Goal: Task Accomplishment & Management: Use online tool/utility

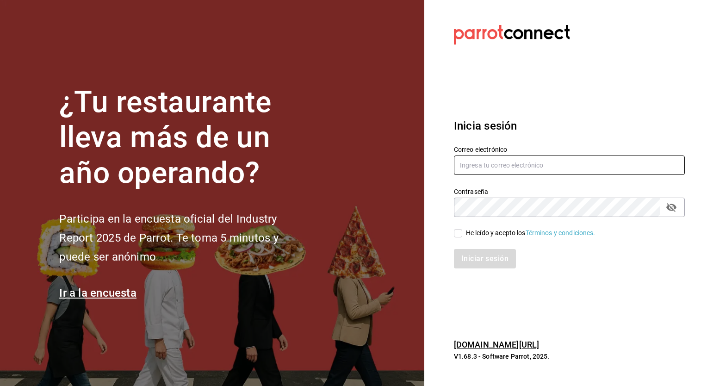
type input "[EMAIL_ADDRESS][PERSON_NAME][DOMAIN_NAME]"
click at [456, 232] on input "He leído y acepto los Términos y condiciones." at bounding box center [458, 233] width 8 height 8
checkbox input "true"
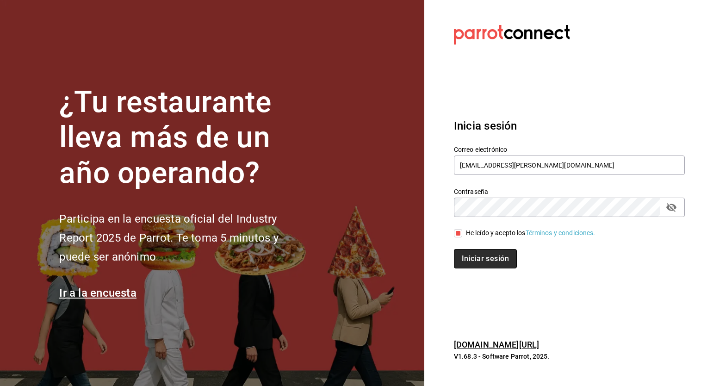
click at [471, 254] on button "Iniciar sesión" at bounding box center [485, 258] width 63 height 19
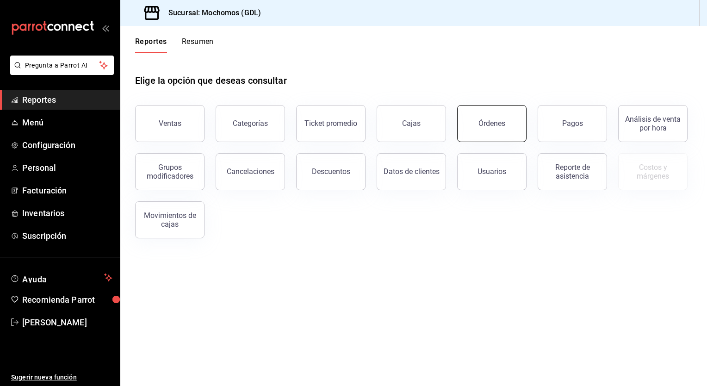
click at [496, 136] on button "Órdenes" at bounding box center [491, 123] width 69 height 37
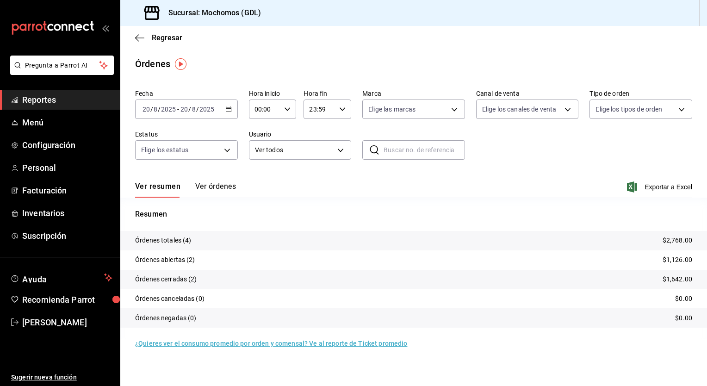
click at [237, 112] on div "Fecha [DATE] [DATE] - [DATE] [DATE] Hora inicio 00:00 Hora inicio Hora fin 23:5…" at bounding box center [413, 128] width 557 height 85
click at [233, 110] on div "[DATE] [DATE] - [DATE] [DATE]" at bounding box center [186, 108] width 103 height 19
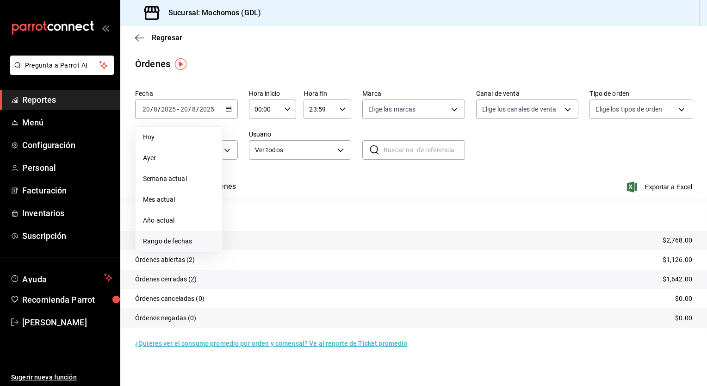
click at [160, 244] on span "Rango de fechas" at bounding box center [179, 241] width 72 height 10
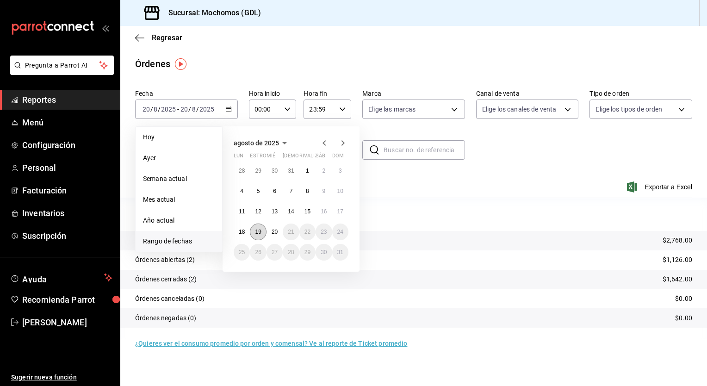
click at [257, 230] on abbr "19" at bounding box center [258, 232] width 6 height 6
click at [269, 230] on button "20" at bounding box center [274, 231] width 16 height 17
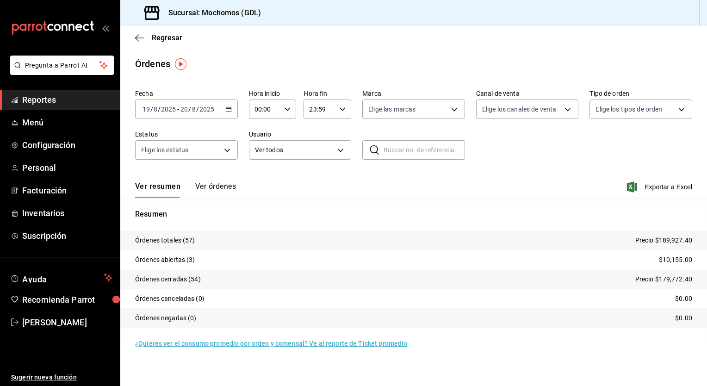
click at [287, 105] on div "00:00 Hora inicio" at bounding box center [273, 108] width 48 height 19
click at [260, 127] on span "05" at bounding box center [260, 127] width 9 height 7
type input "05:00"
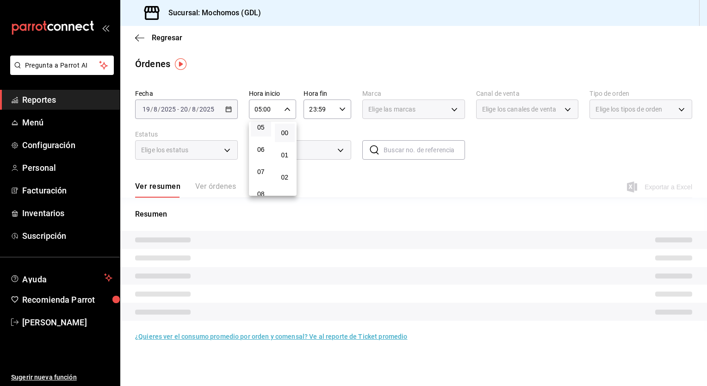
click at [378, 184] on div at bounding box center [353, 193] width 707 height 386
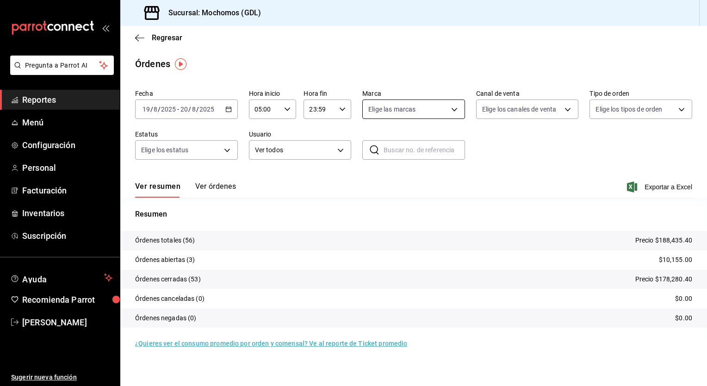
click at [464, 112] on body "Pregunta a Parrot AI Reportes Menú Configuración Personal Facturación Inventari…" at bounding box center [353, 193] width 707 height 386
click at [400, 180] on span "Mochomos (GDL)" at bounding box center [424, 176] width 73 height 10
type input "36c25d4a-7cb0-456c-a434-e981d54830bc"
checkbox input "true"
click at [553, 206] on div at bounding box center [353, 193] width 707 height 386
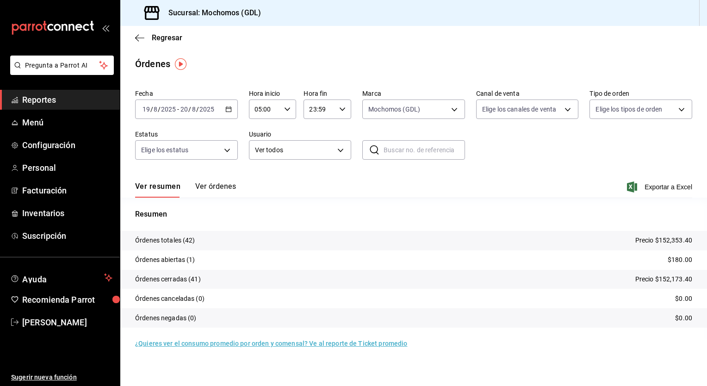
click at [688, 262] on p "$180.00" at bounding box center [680, 260] width 25 height 10
click at [228, 110] on icon "button" at bounding box center [228, 109] width 6 height 6
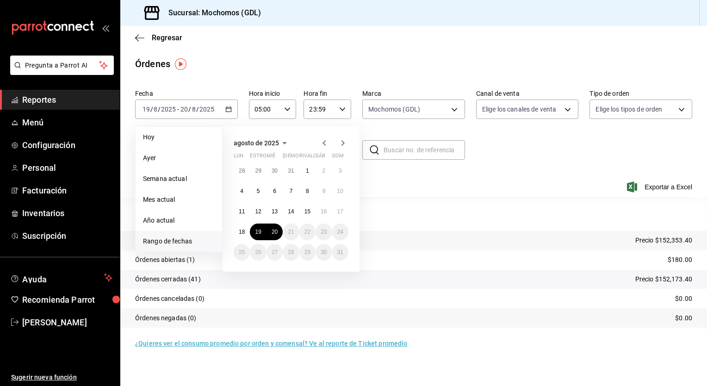
click at [214, 50] on main "Regresar Órdenes Fecha [DATE] [DATE] - [DATE] [DATE] [DATE] [DATE] Semana actua…" at bounding box center [413, 206] width 587 height 360
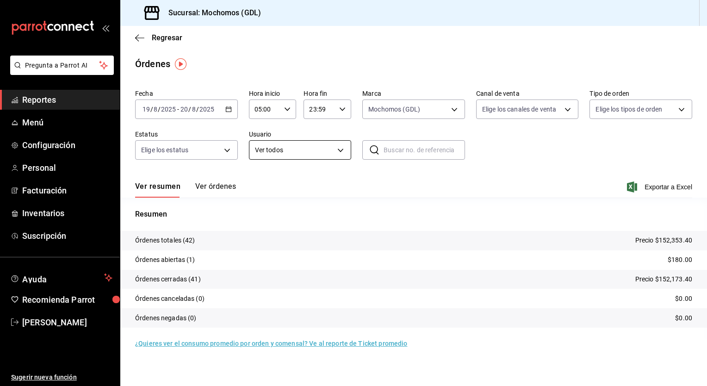
click at [574, 331] on body "Pregunta a Parrot AI Reportes Menú Configuración Personal Facturación Inventari…" at bounding box center [353, 193] width 707 height 386
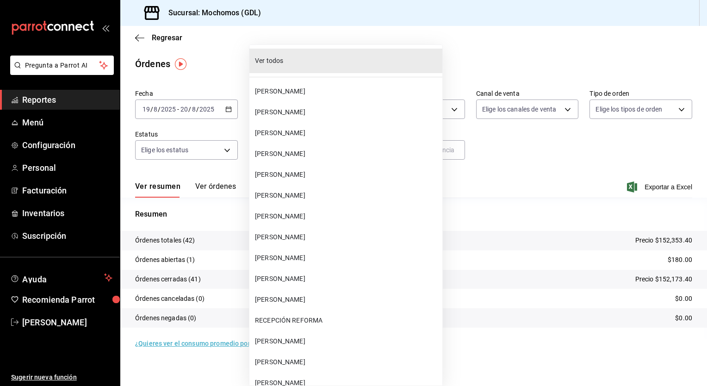
click at [551, 206] on div at bounding box center [353, 193] width 707 height 386
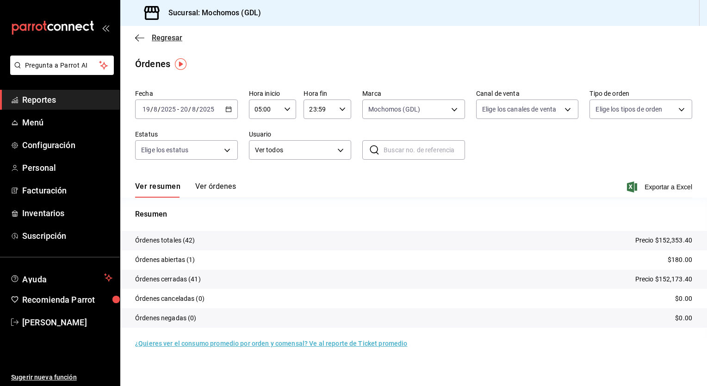
click at [142, 39] on icon "button" at bounding box center [139, 38] width 9 height 8
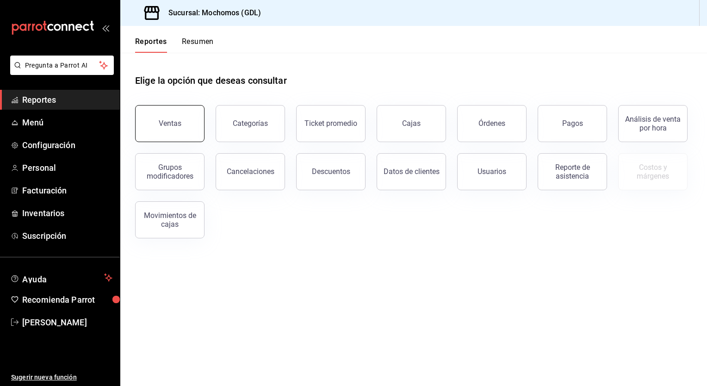
click at [185, 123] on button "Ventas" at bounding box center [169, 123] width 69 height 37
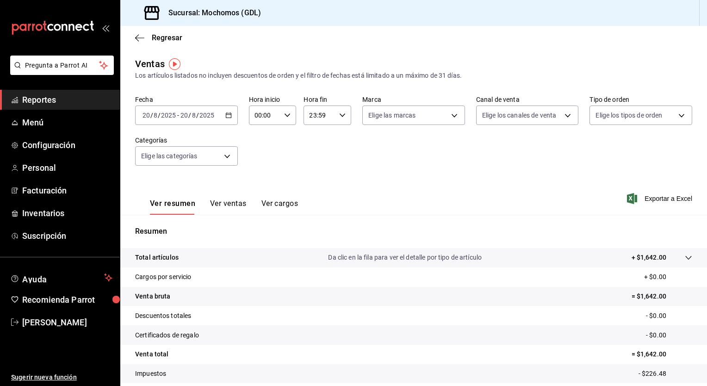
click at [225, 118] on icon "button" at bounding box center [228, 115] width 6 height 6
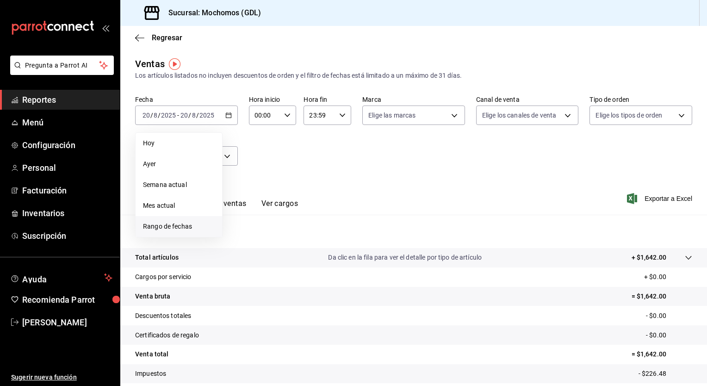
click at [172, 229] on span "Rango de fechas" at bounding box center [179, 227] width 72 height 10
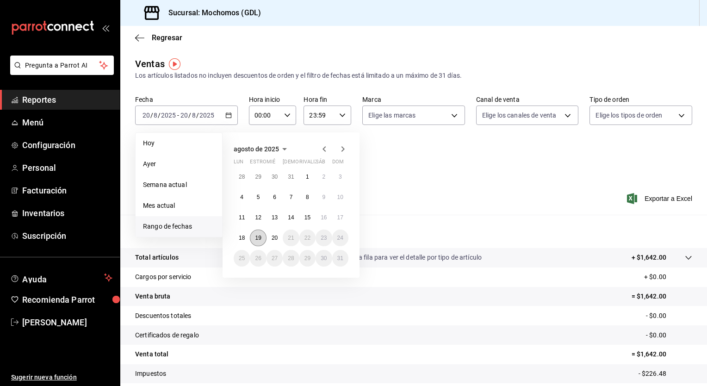
click at [263, 238] on button "19" at bounding box center [258, 237] width 16 height 17
click at [268, 238] on button "20" at bounding box center [274, 237] width 16 height 17
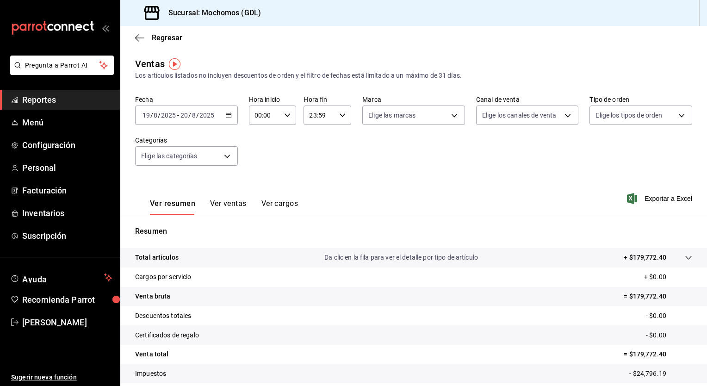
click at [287, 114] on \(Stroke\) "button" at bounding box center [288, 114] width 6 height 3
click at [260, 143] on button "05" at bounding box center [259, 137] width 20 height 19
type input "05:00"
click at [358, 167] on div at bounding box center [353, 193] width 707 height 386
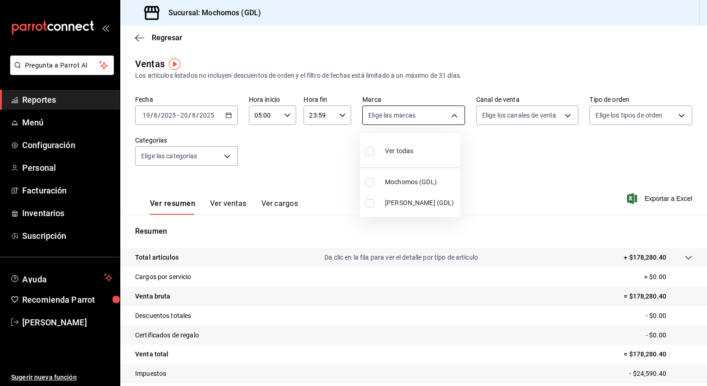
click at [453, 119] on body "Pregunta a Parrot AI Reportes Menú Configuración Personal Facturación Inventari…" at bounding box center [353, 193] width 707 height 386
click at [392, 183] on span "Mochomos (GDL)" at bounding box center [421, 182] width 72 height 10
type input "36c25d4a-7cb0-456c-a434-e981d54830bc"
checkbox input "true"
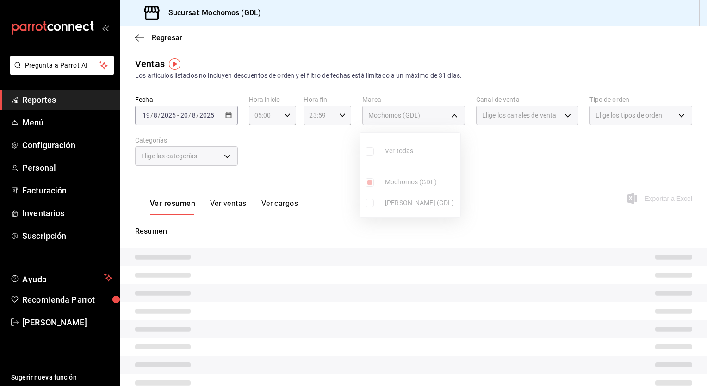
click at [526, 180] on div at bounding box center [353, 193] width 707 height 386
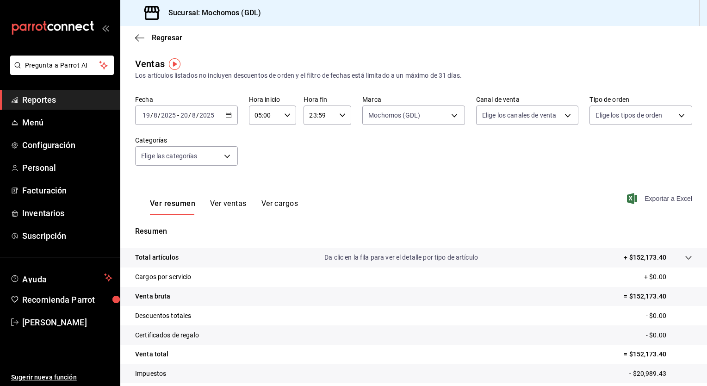
click at [637, 200] on span "Exportar a Excel" at bounding box center [660, 198] width 63 height 11
click at [136, 39] on icon "button" at bounding box center [139, 38] width 9 height 8
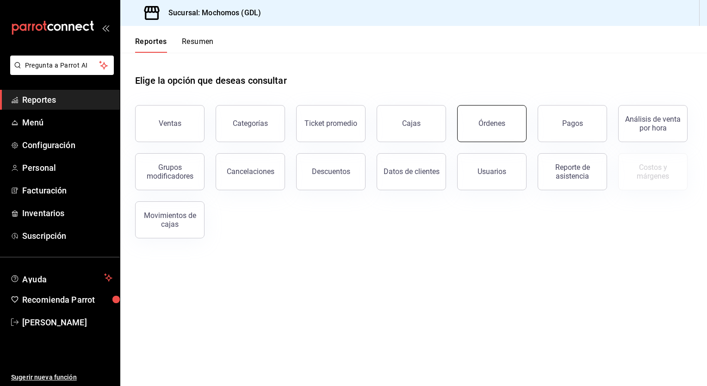
click at [485, 128] on button "Órdenes" at bounding box center [491, 123] width 69 height 37
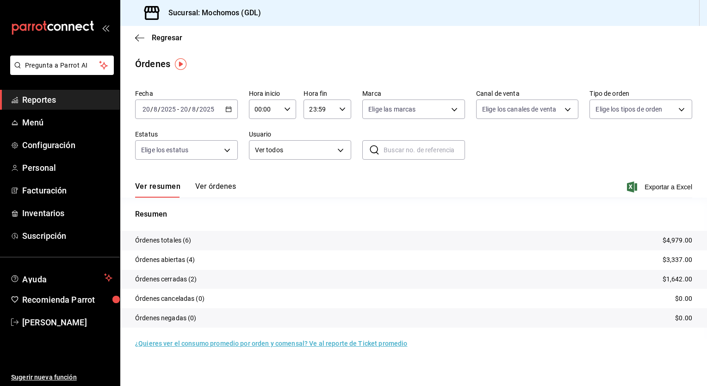
click at [232, 112] on div "[DATE] [DATE] - [DATE] [DATE]" at bounding box center [186, 108] width 103 height 19
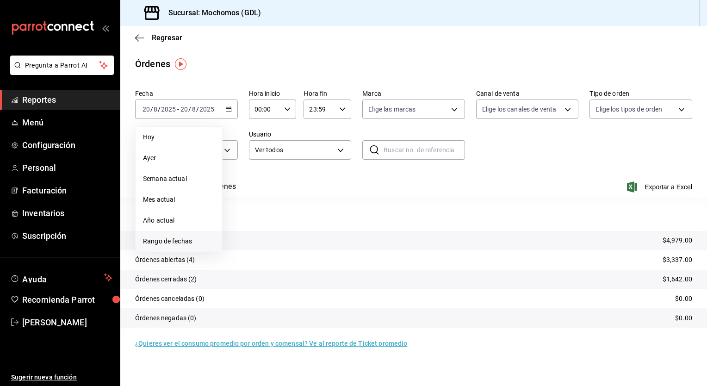
click at [154, 236] on span "Rango de fechas" at bounding box center [179, 241] width 72 height 10
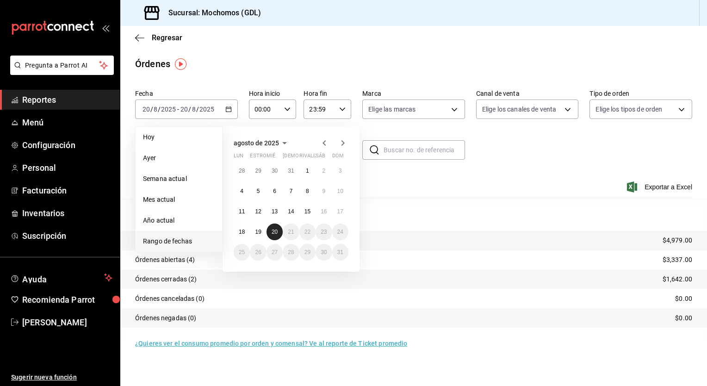
click at [272, 230] on abbr "20" at bounding box center [275, 232] width 6 height 6
click at [260, 230] on abbr "19" at bounding box center [258, 232] width 6 height 6
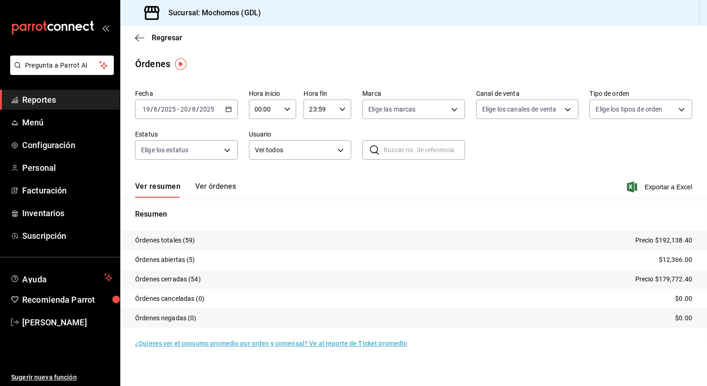
click at [289, 112] on icon "button" at bounding box center [287, 109] width 6 height 6
click at [263, 175] on span "05" at bounding box center [260, 176] width 9 height 7
type input "05:00"
click at [379, 179] on div at bounding box center [353, 193] width 707 height 386
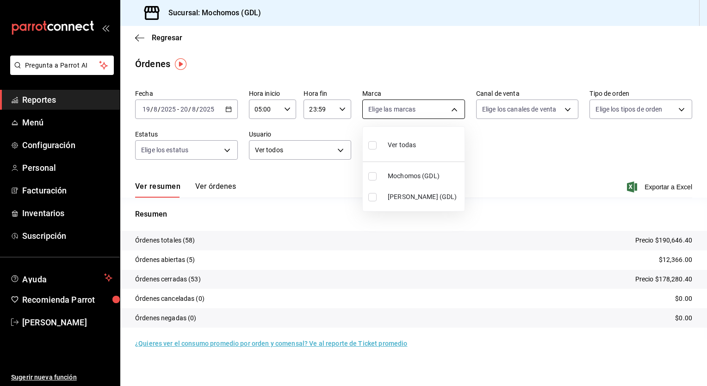
click at [458, 108] on body "Pregunta a Parrot AI Reportes Menú Configuración Personal Facturación Inventari…" at bounding box center [353, 193] width 707 height 386
click at [405, 175] on span "Mochomos (GDL)" at bounding box center [424, 176] width 73 height 10
type input "36c25d4a-7cb0-456c-a434-e981d54830bc"
checkbox input "true"
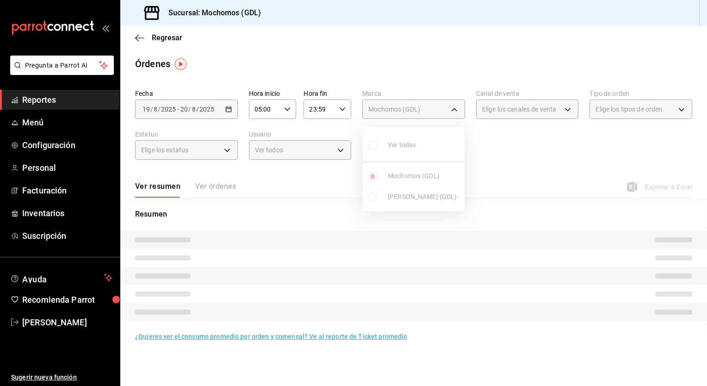
click at [517, 171] on div at bounding box center [353, 193] width 707 height 386
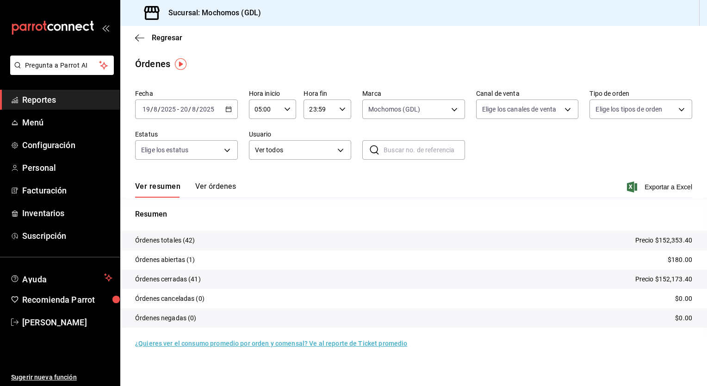
click at [677, 262] on p "$180.00" at bounding box center [680, 260] width 25 height 10
click at [214, 182] on button "Ver órdenes" at bounding box center [215, 190] width 41 height 16
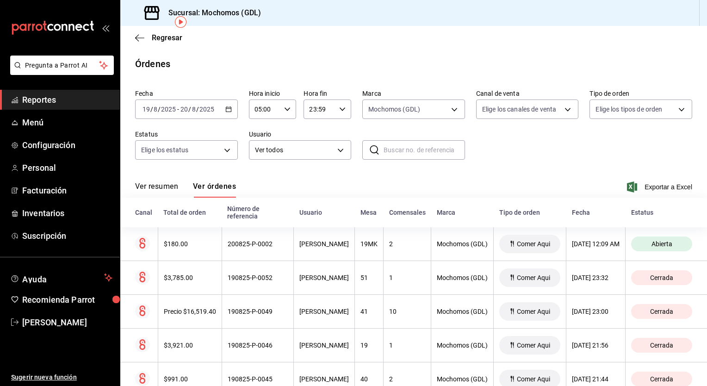
scroll to position [55, 0]
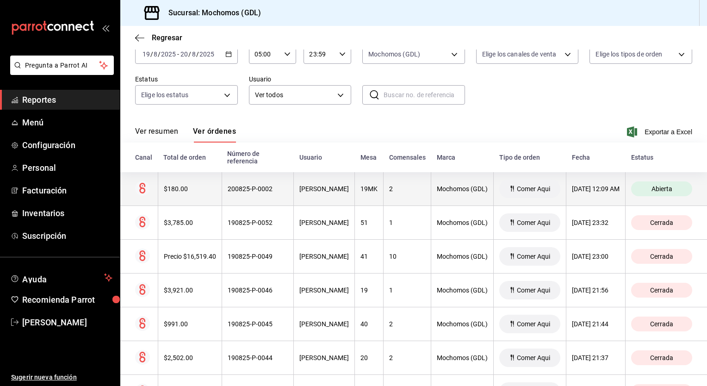
click at [666, 192] on span "Abierta" at bounding box center [662, 188] width 28 height 7
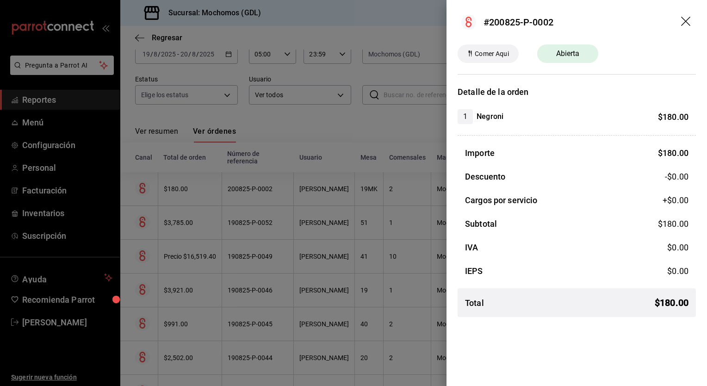
click at [401, 211] on div at bounding box center [353, 193] width 707 height 386
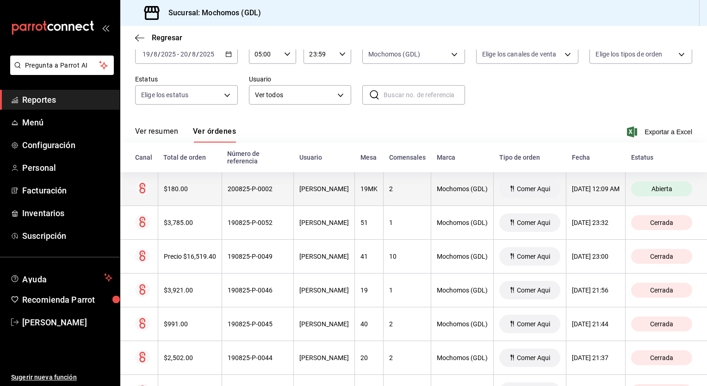
click at [513, 187] on span "Comer Aqui" at bounding box center [533, 188] width 41 height 7
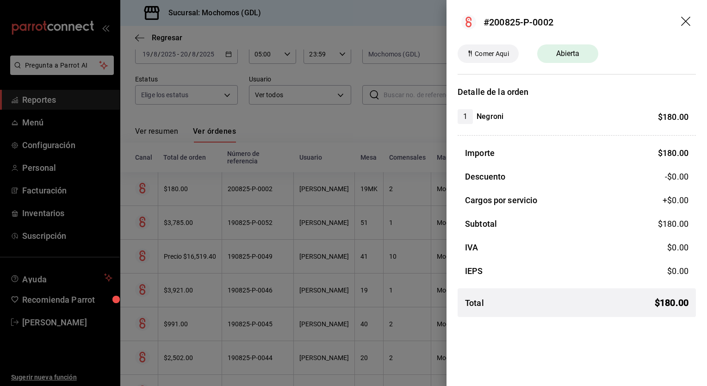
click at [364, 293] on div at bounding box center [353, 193] width 707 height 386
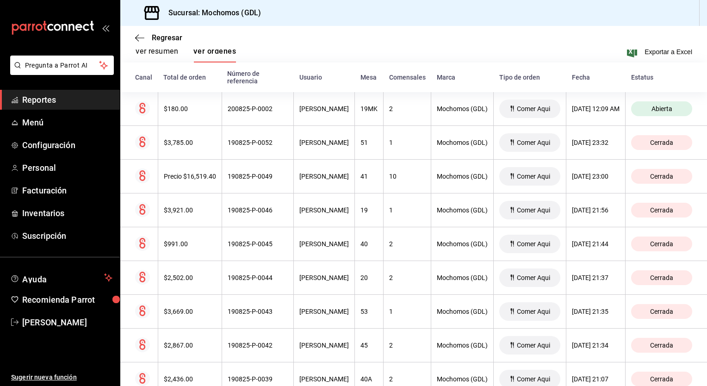
scroll to position [119, 0]
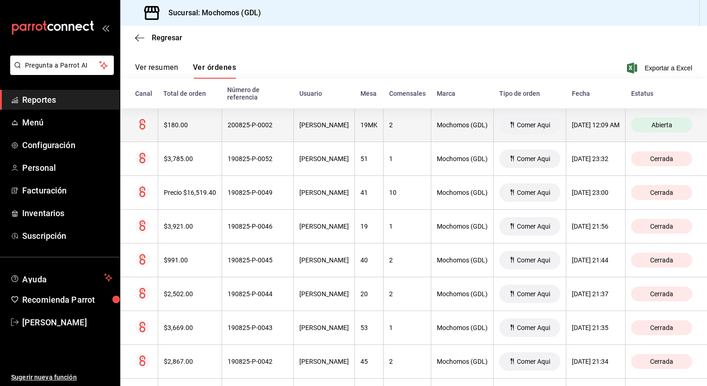
click at [525, 129] on div "Comer Aqui" at bounding box center [529, 125] width 61 height 19
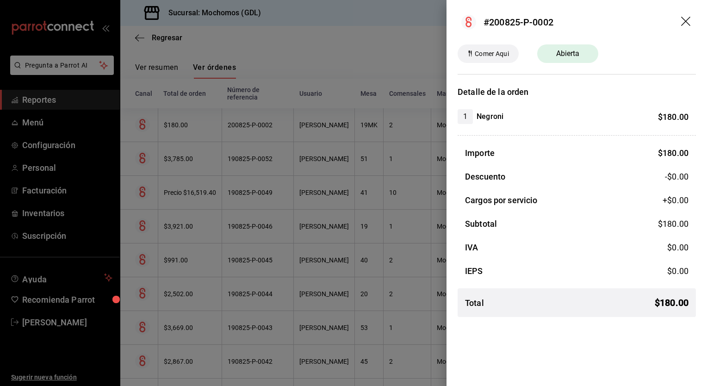
click at [688, 25] on icon "arrastrar" at bounding box center [686, 22] width 11 height 11
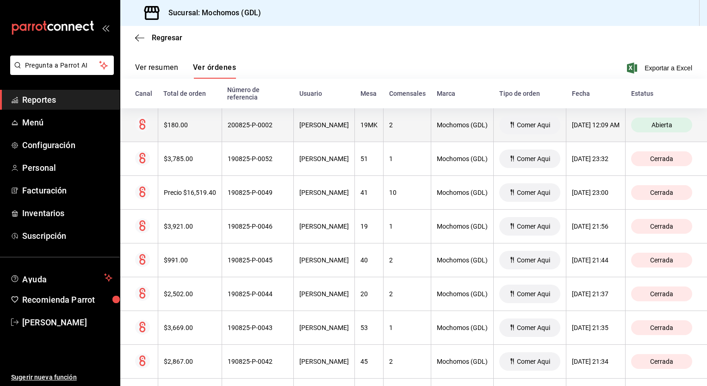
scroll to position [0, 0]
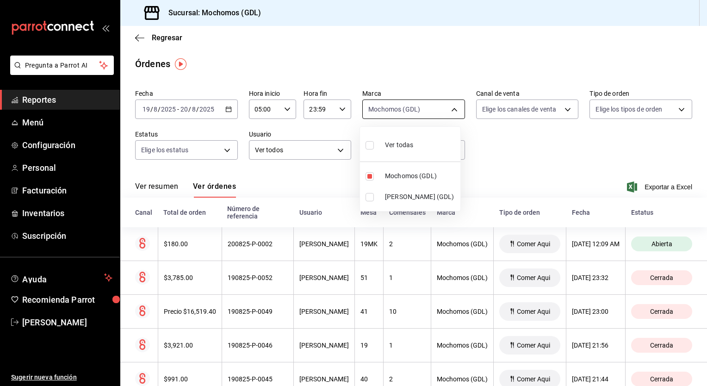
click at [452, 104] on body "Pregunta a Parrot AI Reportes Menú Configuración Personal Facturación Inventari…" at bounding box center [353, 193] width 707 height 386
click at [385, 198] on span "[PERSON_NAME] (GDL)" at bounding box center [421, 197] width 72 height 10
type input "36c25d4a-7cb0-456c-a434-e981d54830bc,9cac9703-0c5a-4d8b-addd-5b6b571d65b9"
checkbox input "true"
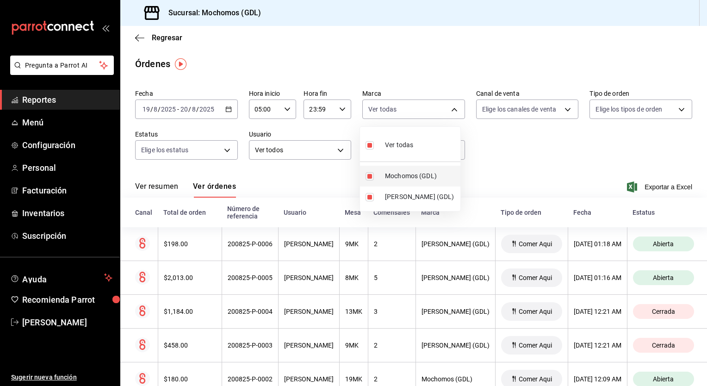
click at [406, 176] on span "Mochomos (GDL)" at bounding box center [421, 176] width 72 height 10
type input "9cac9703-0c5a-4d8b-addd-5b6b571d65b9"
checkbox input "false"
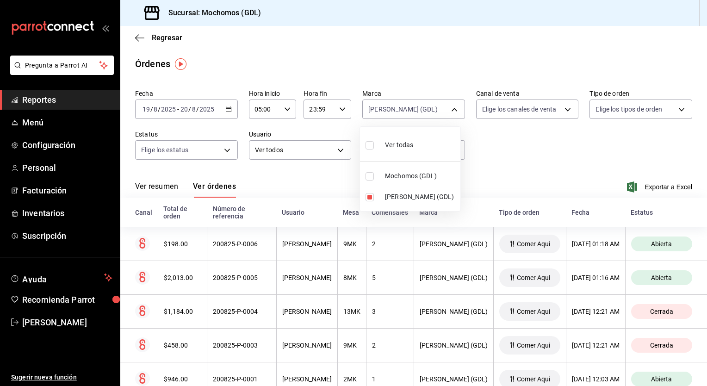
click at [511, 175] on div at bounding box center [353, 193] width 707 height 386
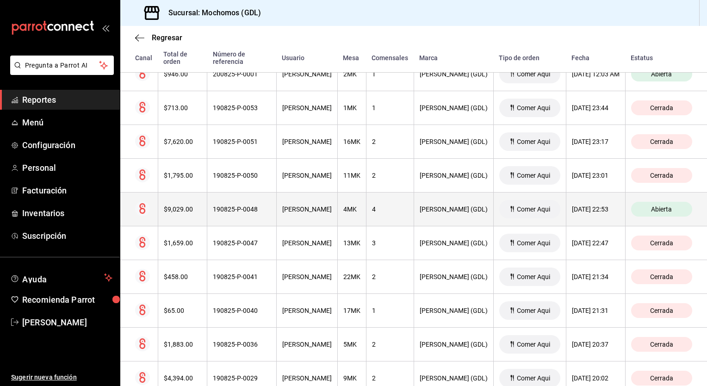
scroll to position [322, 0]
click at [651, 206] on span "Abierta" at bounding box center [661, 209] width 28 height 7
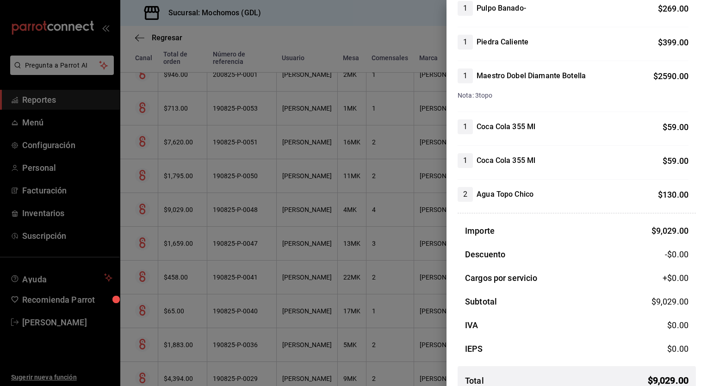
scroll to position [428, 0]
